Goal: Task Accomplishment & Management: Manage account settings

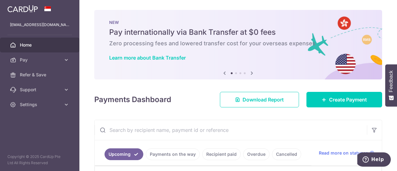
scroll to position [155, 0]
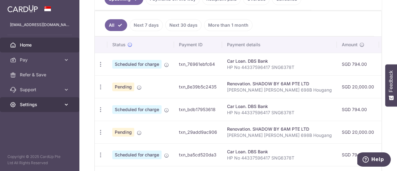
click at [29, 105] on span "Settings" at bounding box center [40, 104] width 41 height 6
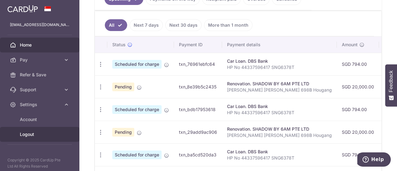
click at [30, 135] on span "Logout" at bounding box center [40, 134] width 41 height 6
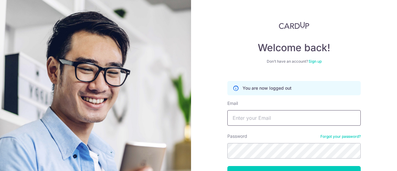
click at [261, 119] on input "Email" at bounding box center [293, 118] width 133 height 16
type input "[PERSON_NAME][EMAIL_ADDRESS][PERSON_NAME][DOMAIN_NAME]"
click at [227, 166] on button "Log in" at bounding box center [293, 174] width 133 height 16
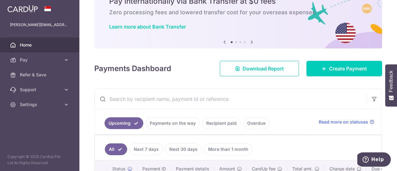
scroll to position [62, 0]
